Goal: Answer question/provide support: Share knowledge or assist other users

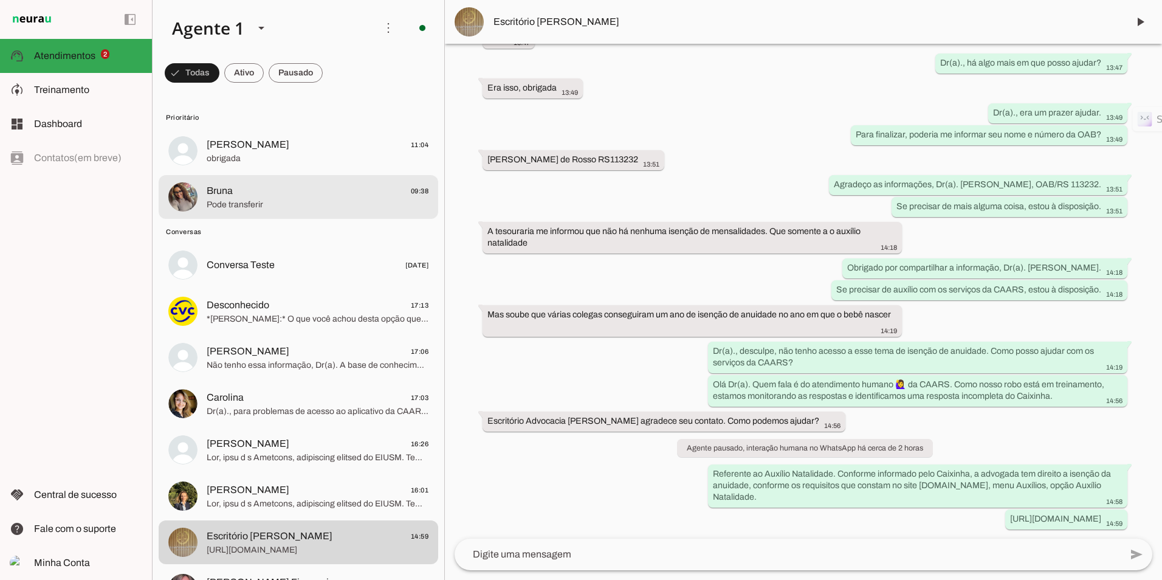
click at [344, 197] on span "Bruna 09:38" at bounding box center [318, 190] width 222 height 15
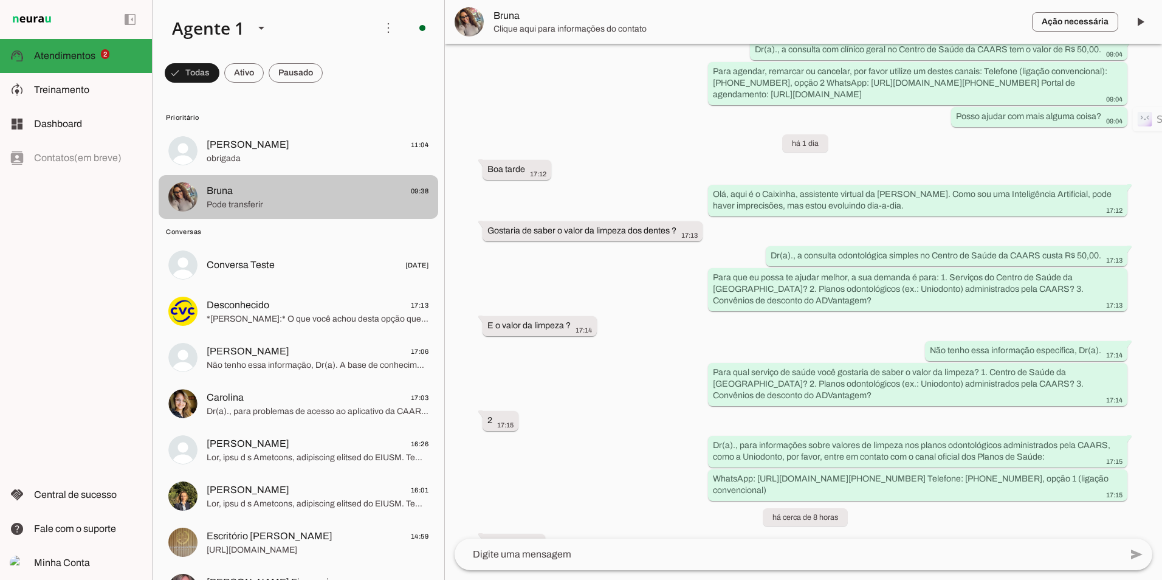
scroll to position [992, 0]
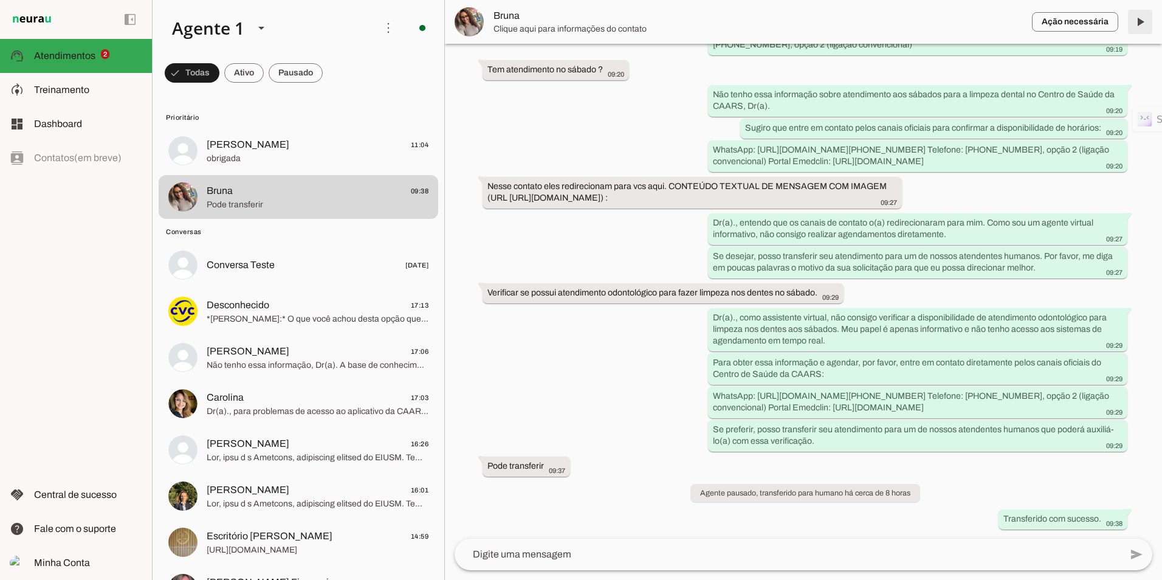
click at [1135, 30] on span at bounding box center [1139, 21] width 29 height 29
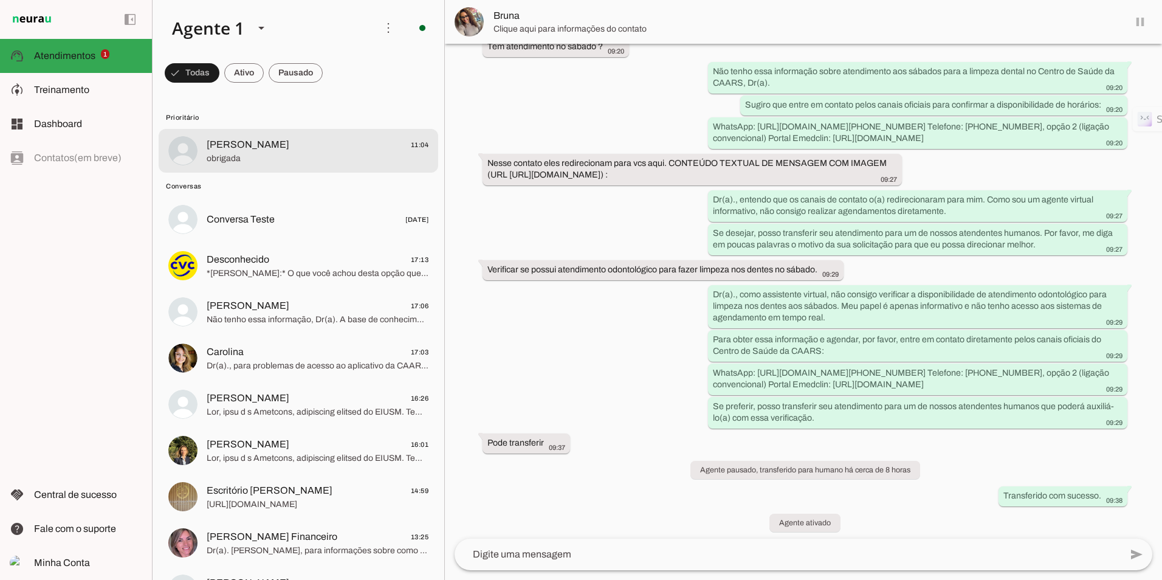
scroll to position [1021, 0]
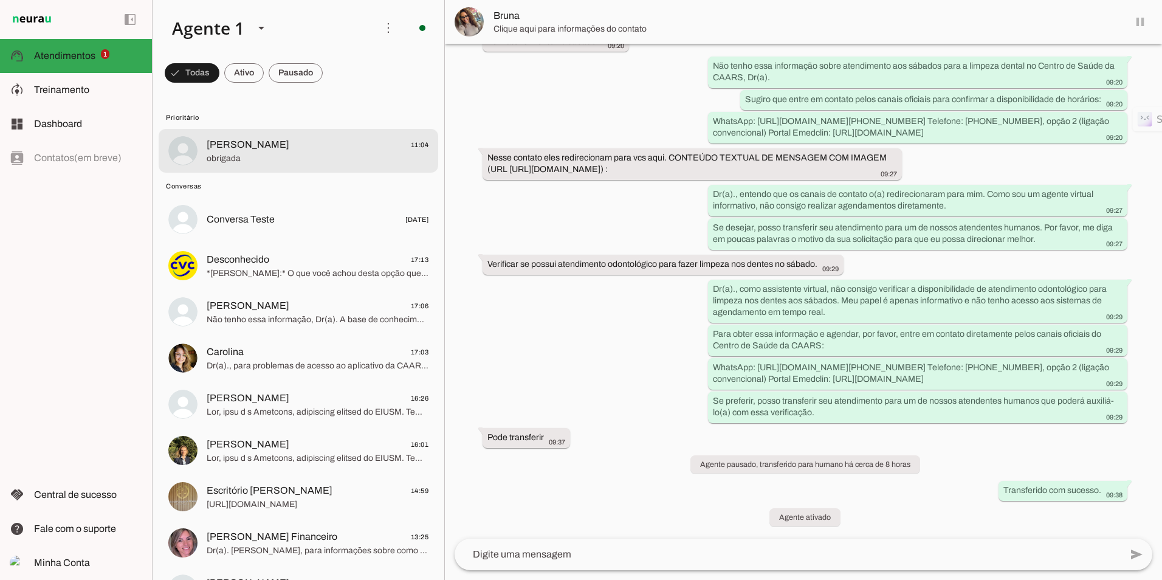
click at [348, 163] on span "obrigada" at bounding box center [318, 158] width 222 height 12
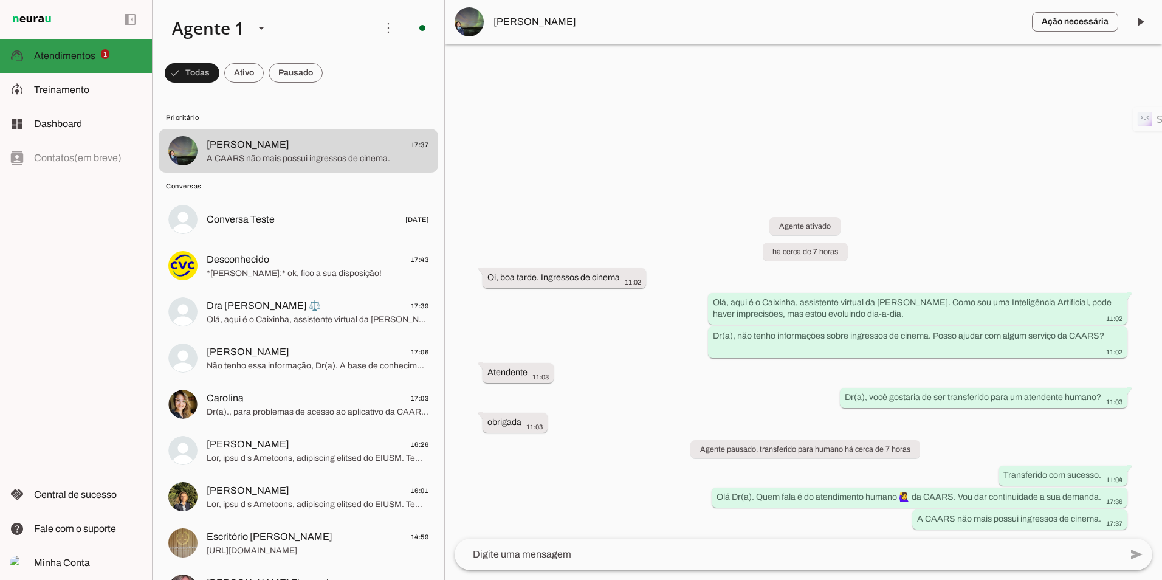
click at [64, 50] on slot at bounding box center [88, 56] width 108 height 15
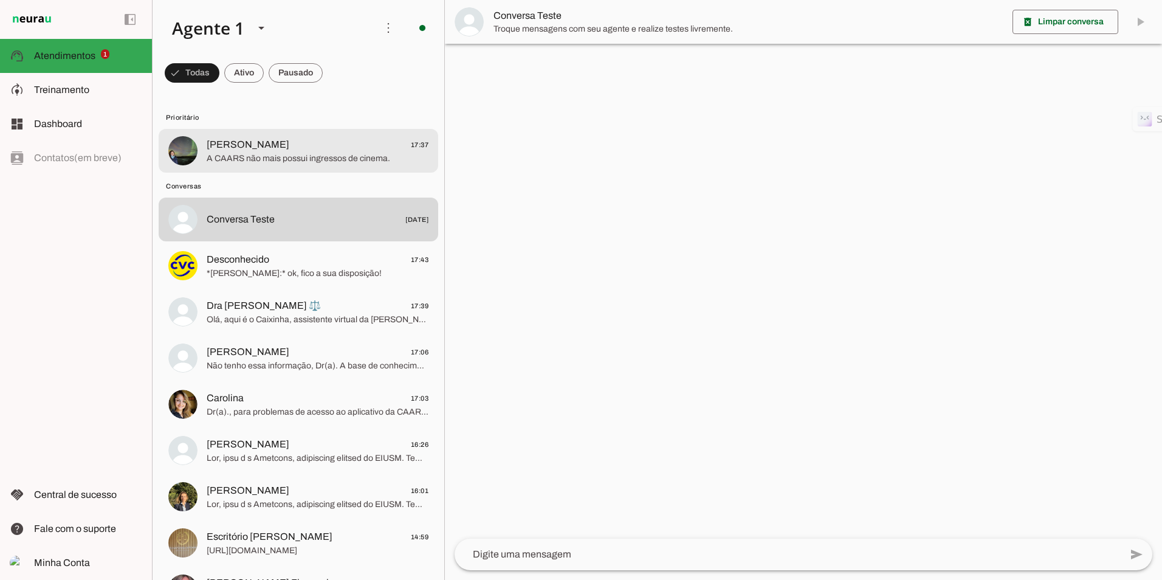
click at [284, 149] on span "[PERSON_NAME] 17:37" at bounding box center [318, 144] width 222 height 15
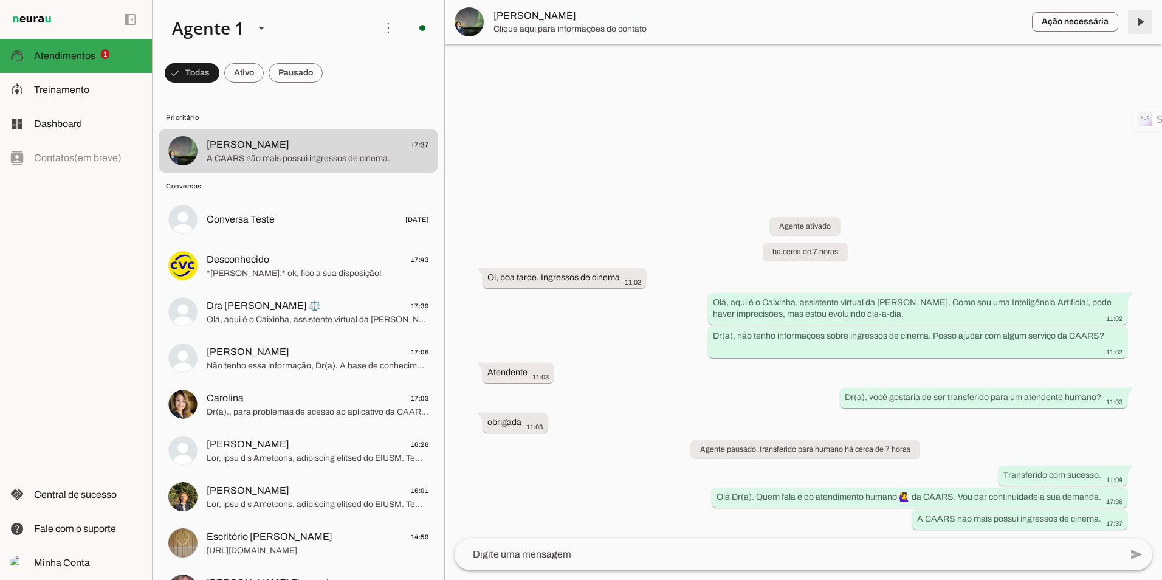
click at [1142, 17] on span at bounding box center [1139, 21] width 29 height 29
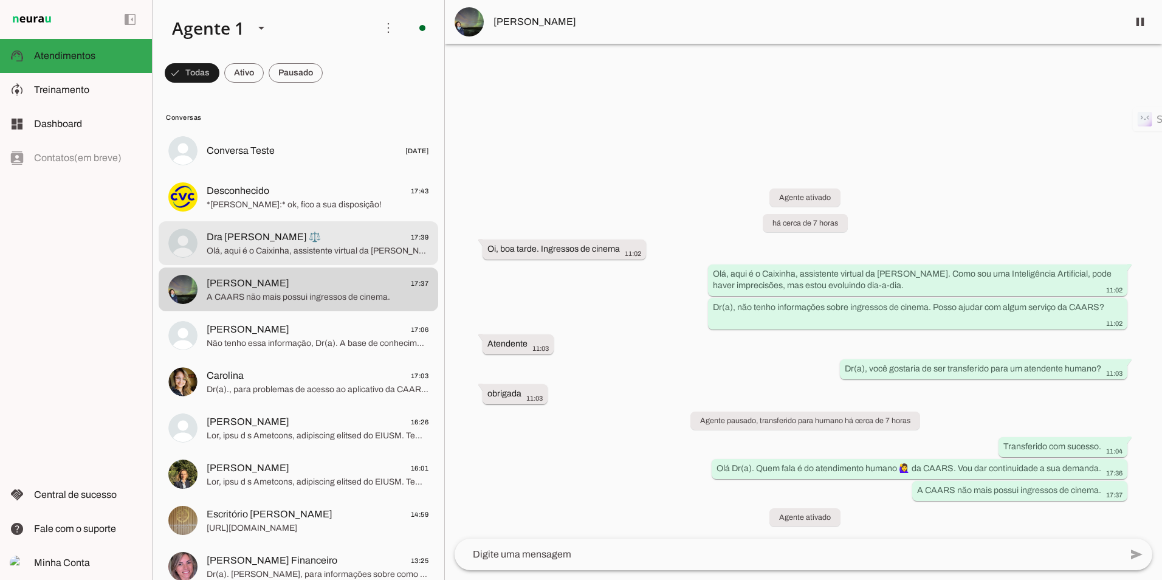
click at [380, 238] on span "Dra [PERSON_NAME] ⚖️ 17:39" at bounding box center [318, 237] width 222 height 15
